Goal: Information Seeking & Learning: Learn about a topic

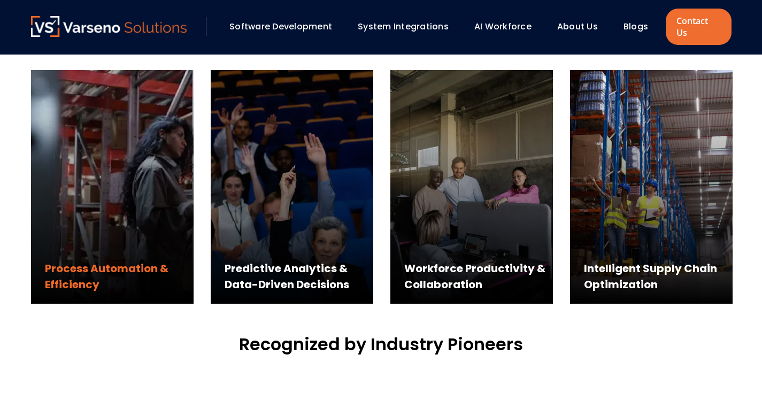
scroll to position [540, 0]
click at [101, 208] on div "Process Automation & Efficiency" at bounding box center [112, 187] width 163 height 234
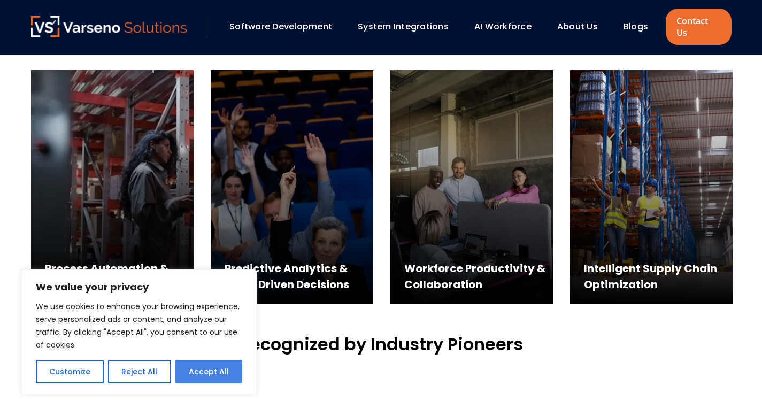
click at [202, 373] on button "Accept All" at bounding box center [209, 372] width 67 height 24
checkbox input "true"
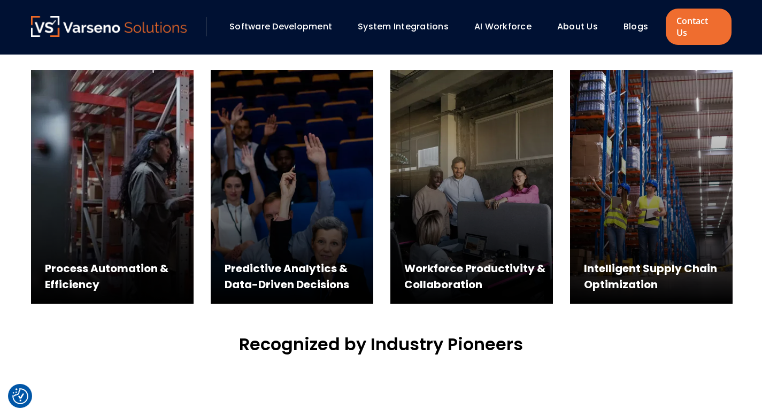
scroll to position [0, 0]
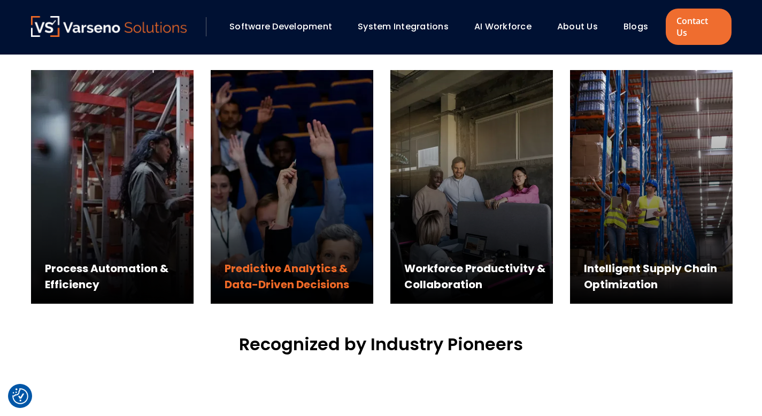
click at [306, 269] on div "Predictive Analytics & Data-Driven Decisions" at bounding box center [299, 277] width 149 height 32
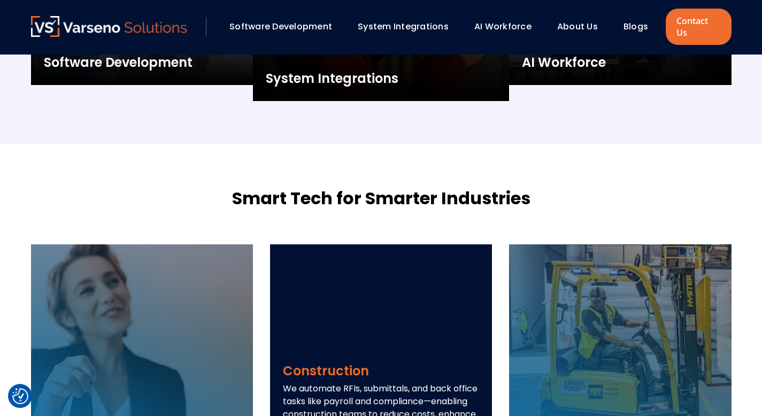
scroll to position [1297, 0]
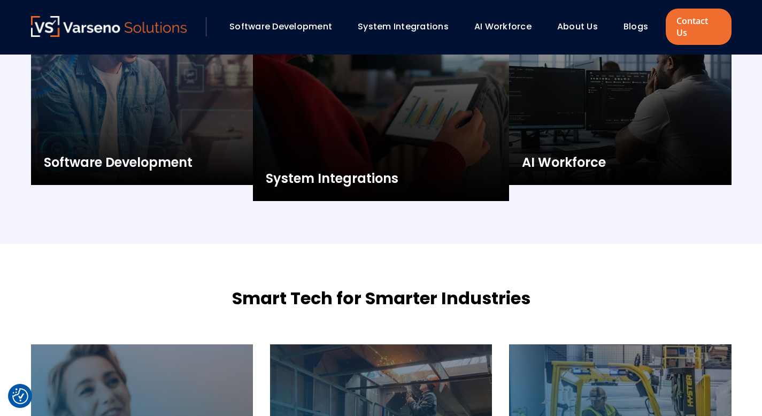
click at [386, 20] on link "System Integrations" at bounding box center [403, 26] width 91 height 12
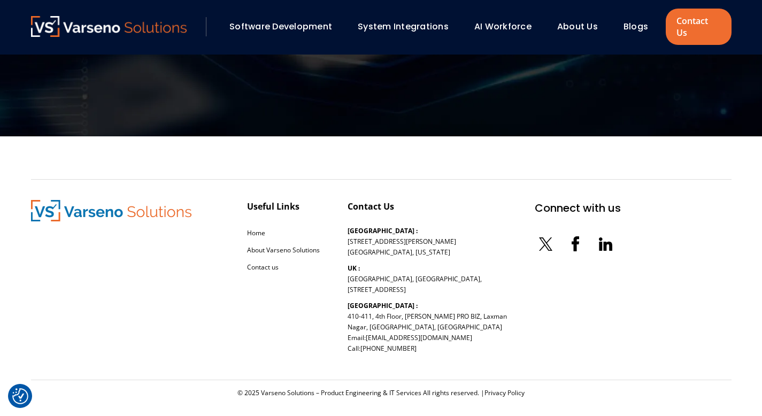
scroll to position [2262, 0]
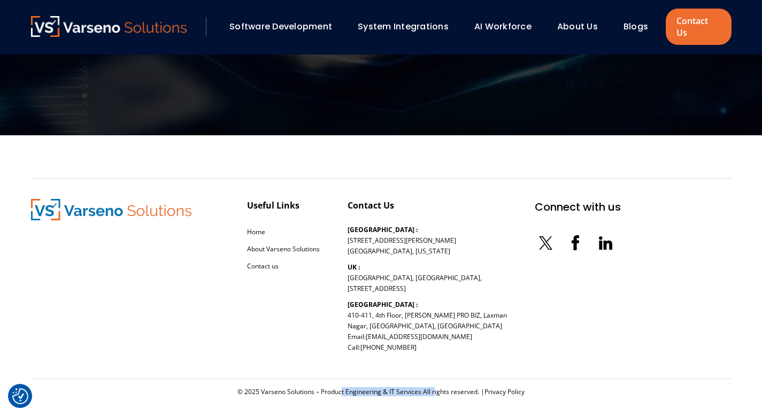
drag, startPoint x: 322, startPoint y: 381, endPoint x: 422, endPoint y: 380, distance: 100.1
click at [422, 388] on div "© 2025 Varseno Solutions – Product Engineering & IT Services All rights reserve…" at bounding box center [381, 392] width 701 height 9
copy div "Product Engineering & IT Services"
